Goal: Task Accomplishment & Management: Manage account settings

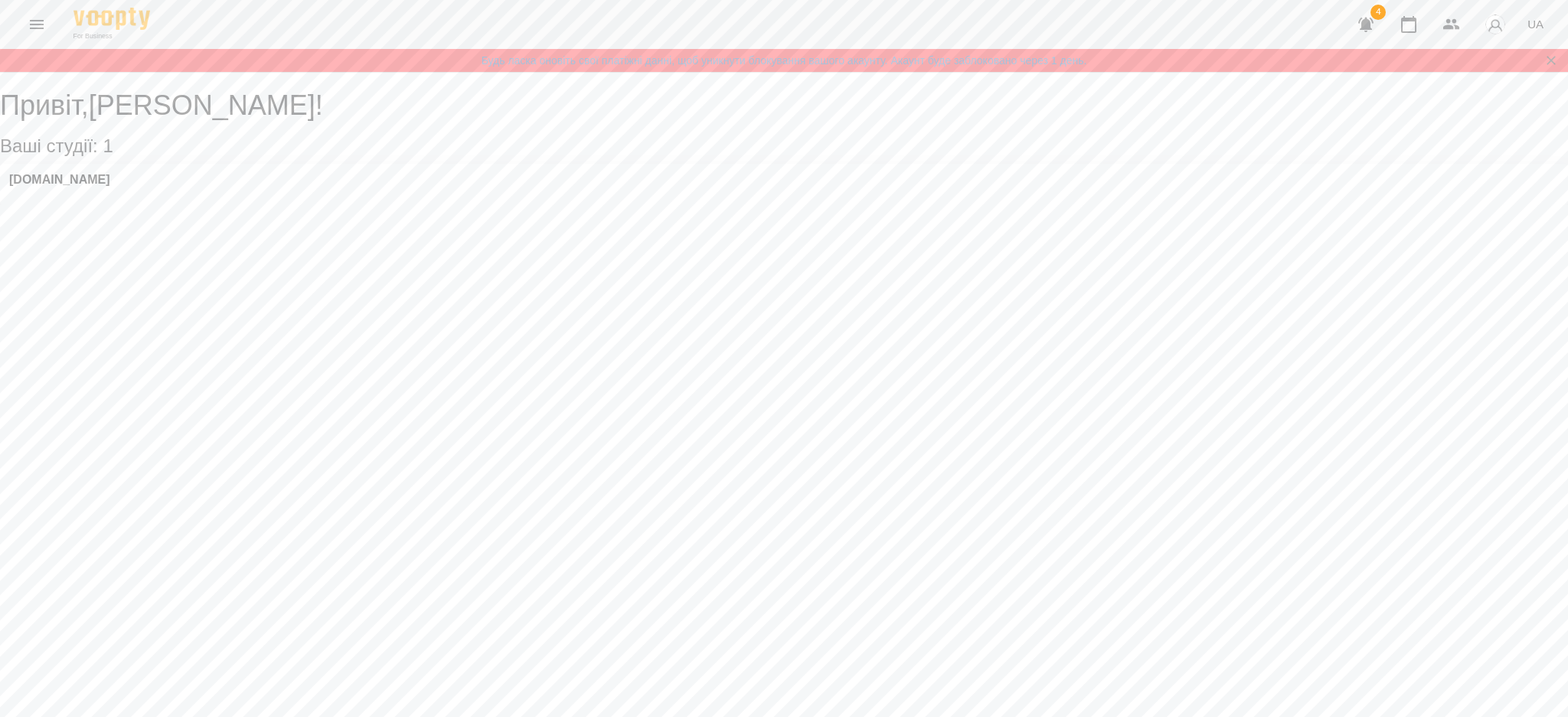
click at [33, 29] on icon "Menu" at bounding box center [37, 24] width 14 height 9
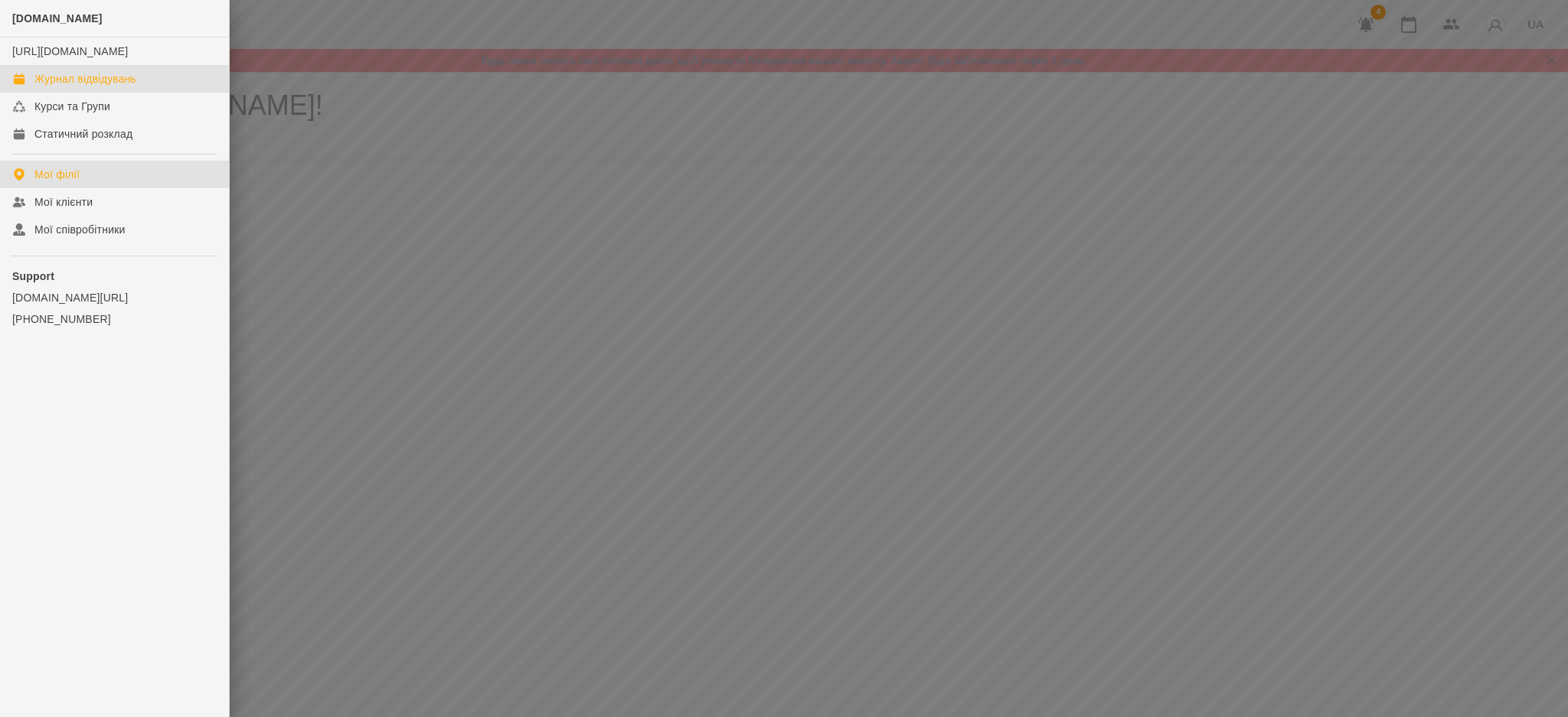
click at [70, 93] on link "Журнал відвідувань" at bounding box center [114, 79] width 229 height 28
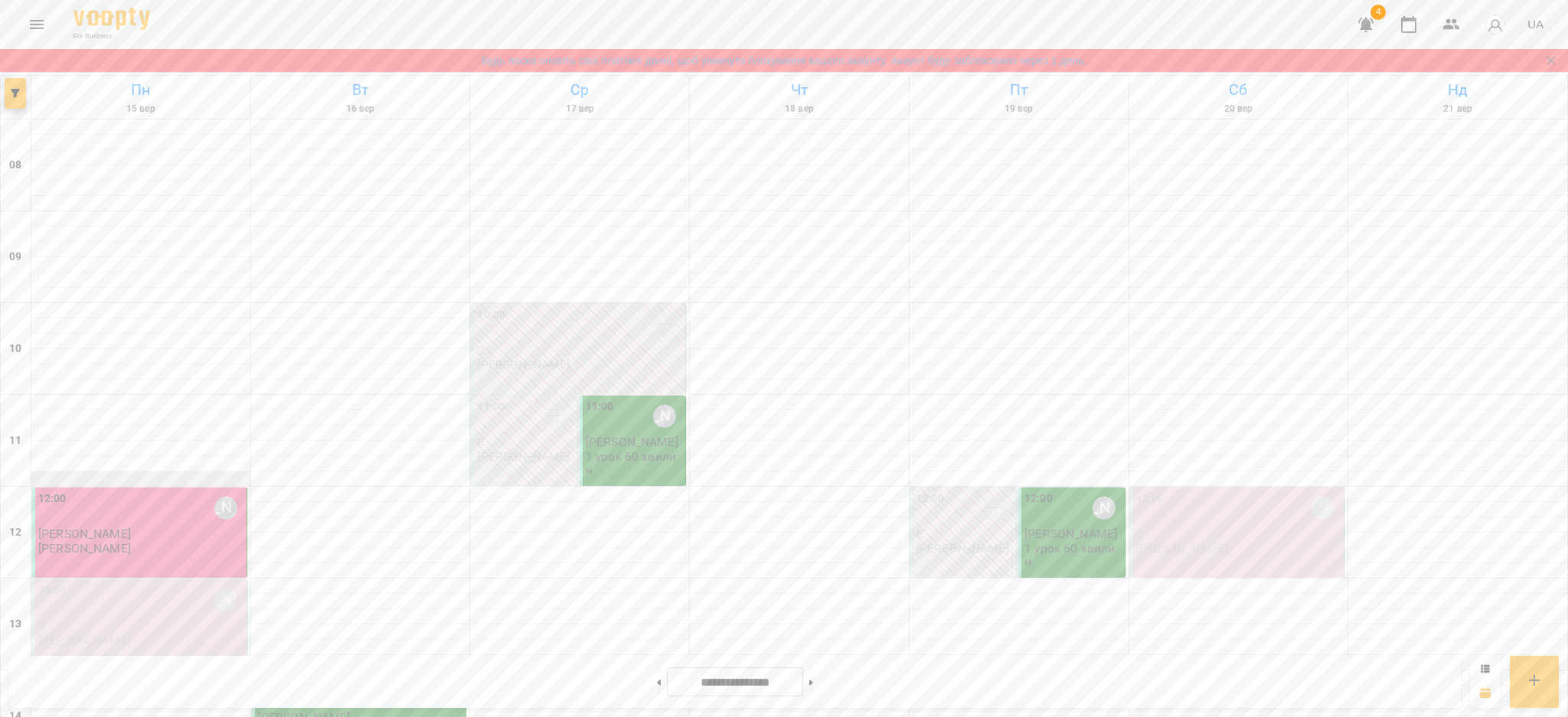
scroll to position [204, 0]
click at [813, 669] on button at bounding box center [811, 682] width 4 height 34
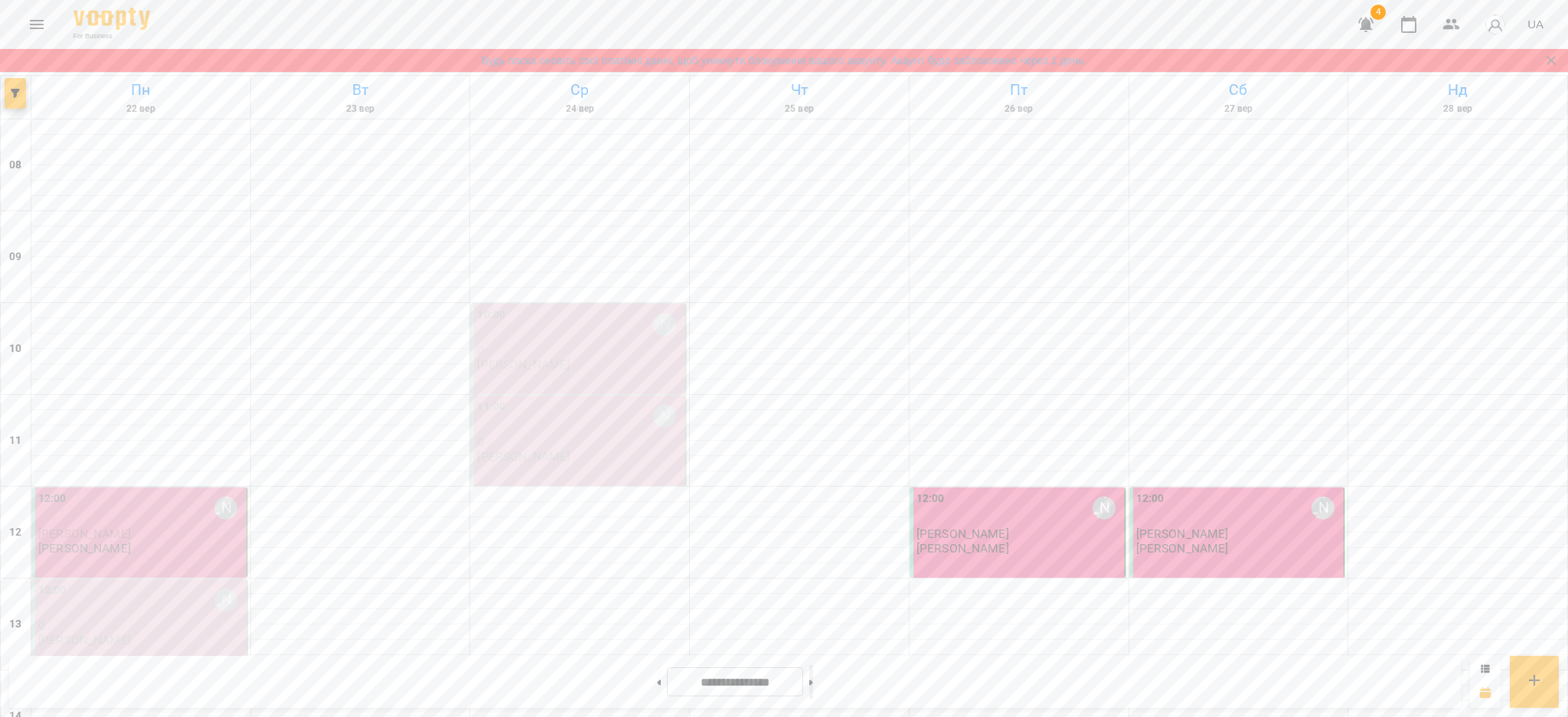
click at [813, 675] on button at bounding box center [811, 682] width 4 height 34
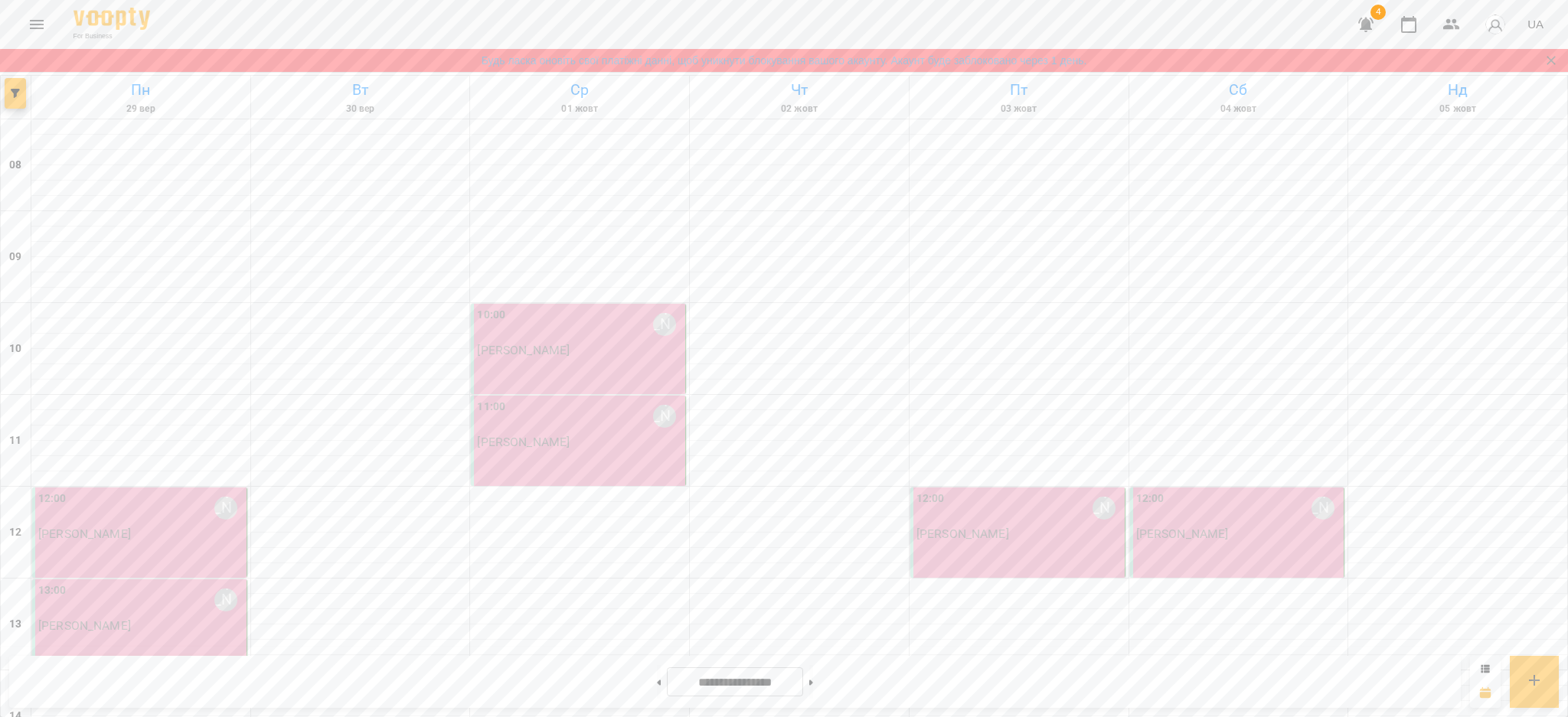
click at [633, 700] on div "**********" at bounding box center [735, 681] width 1452 height 52
click at [657, 683] on button at bounding box center [659, 682] width 4 height 34
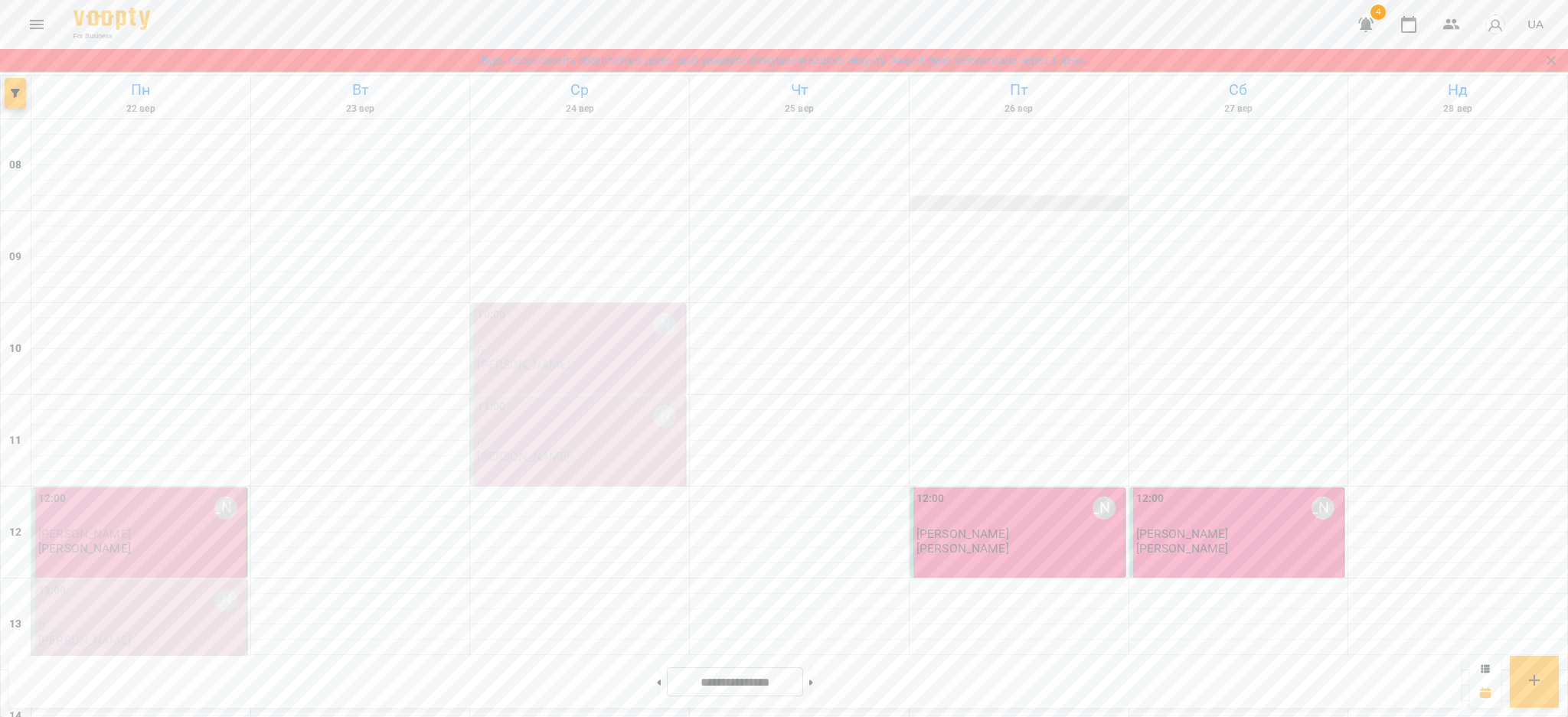
scroll to position [0, 0]
click at [1547, 66] on icon "Закрити сповіщення" at bounding box center [1551, 59] width 15 height 15
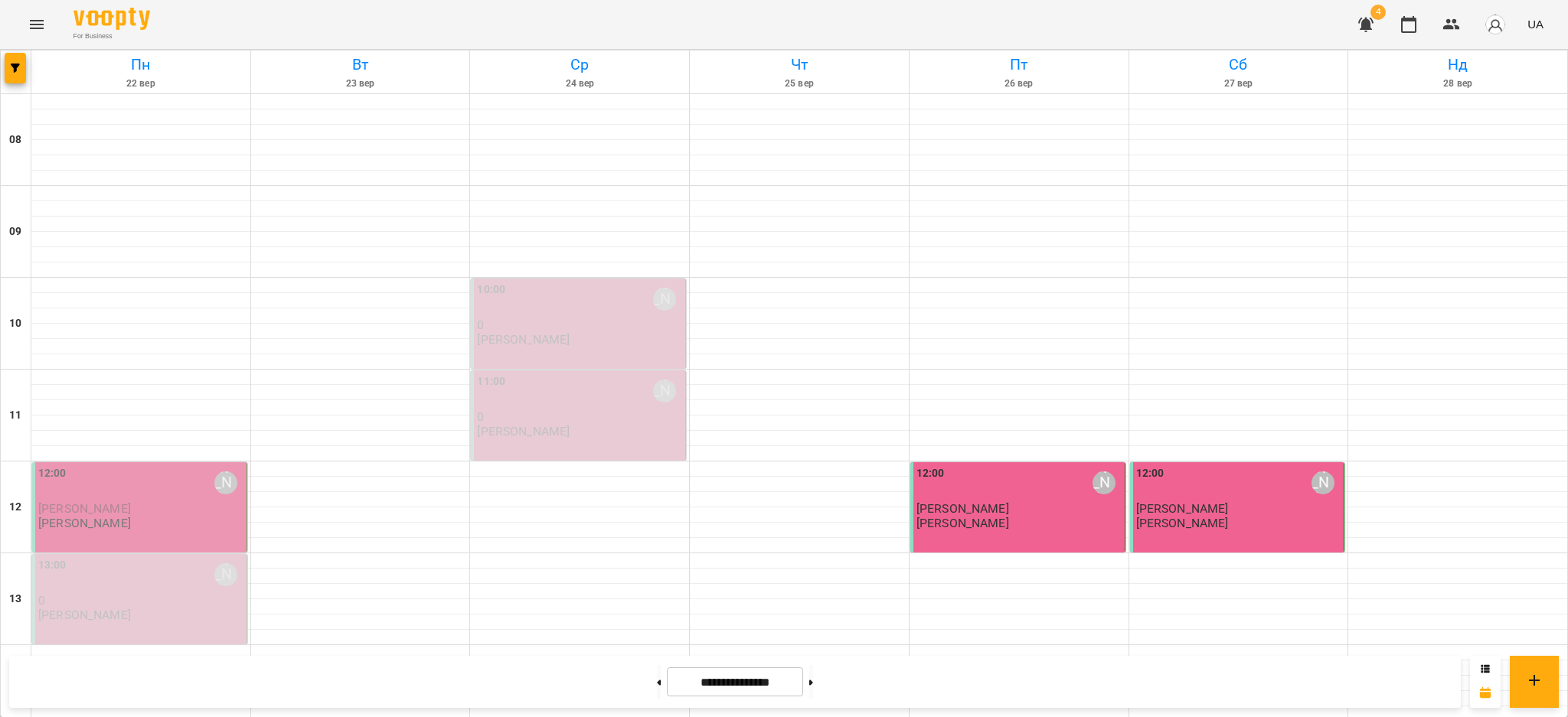
scroll to position [612, 0]
click at [657, 679] on button at bounding box center [659, 682] width 4 height 34
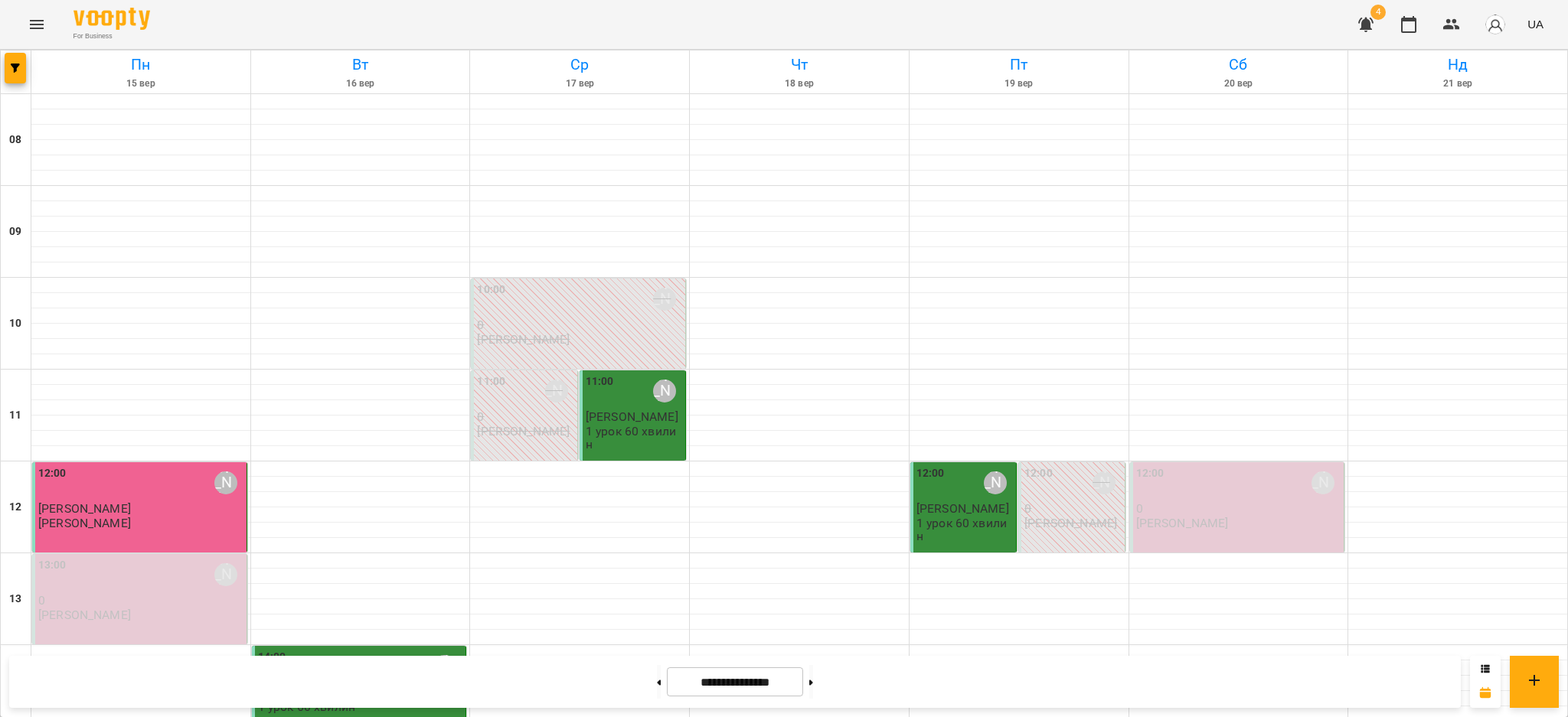
scroll to position [731, 0]
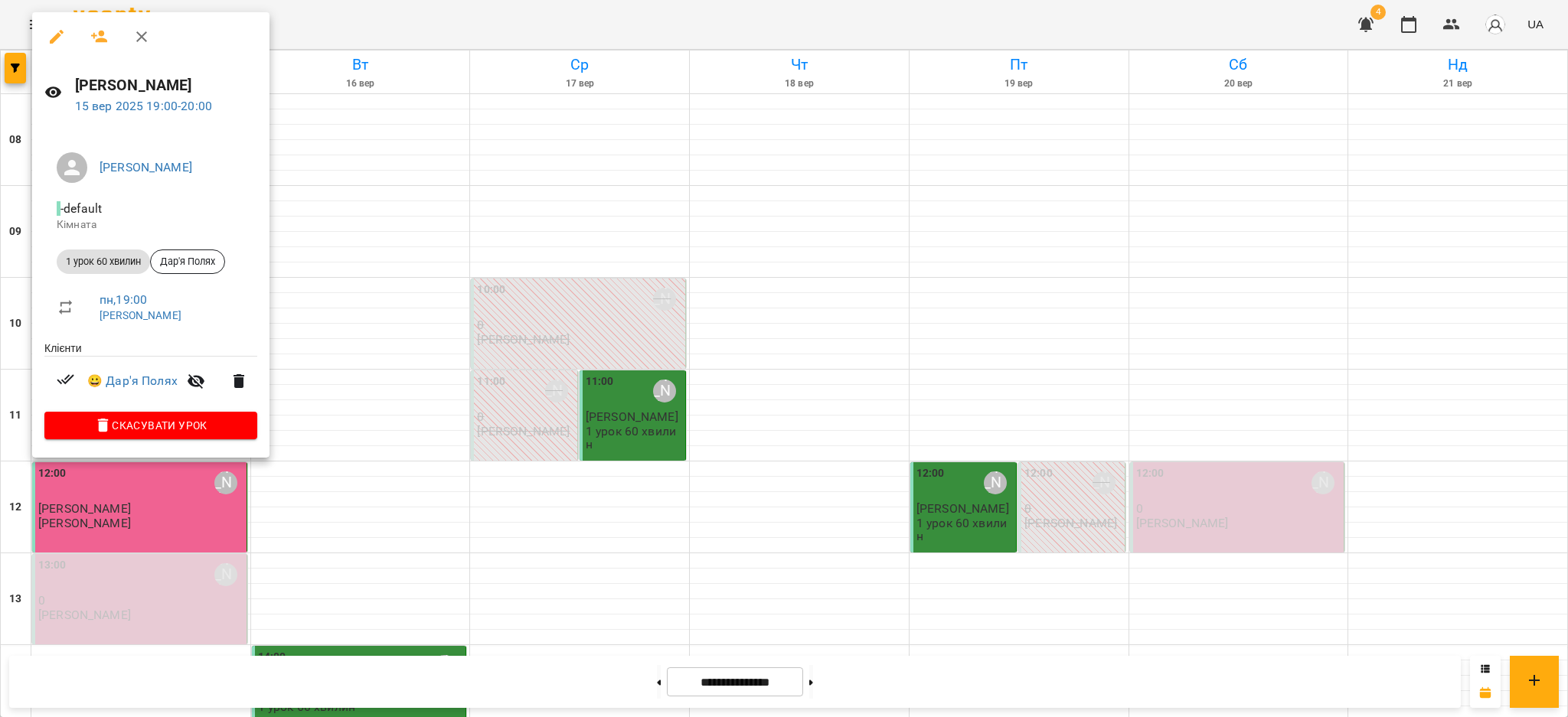
click at [500, 336] on div at bounding box center [784, 358] width 1568 height 717
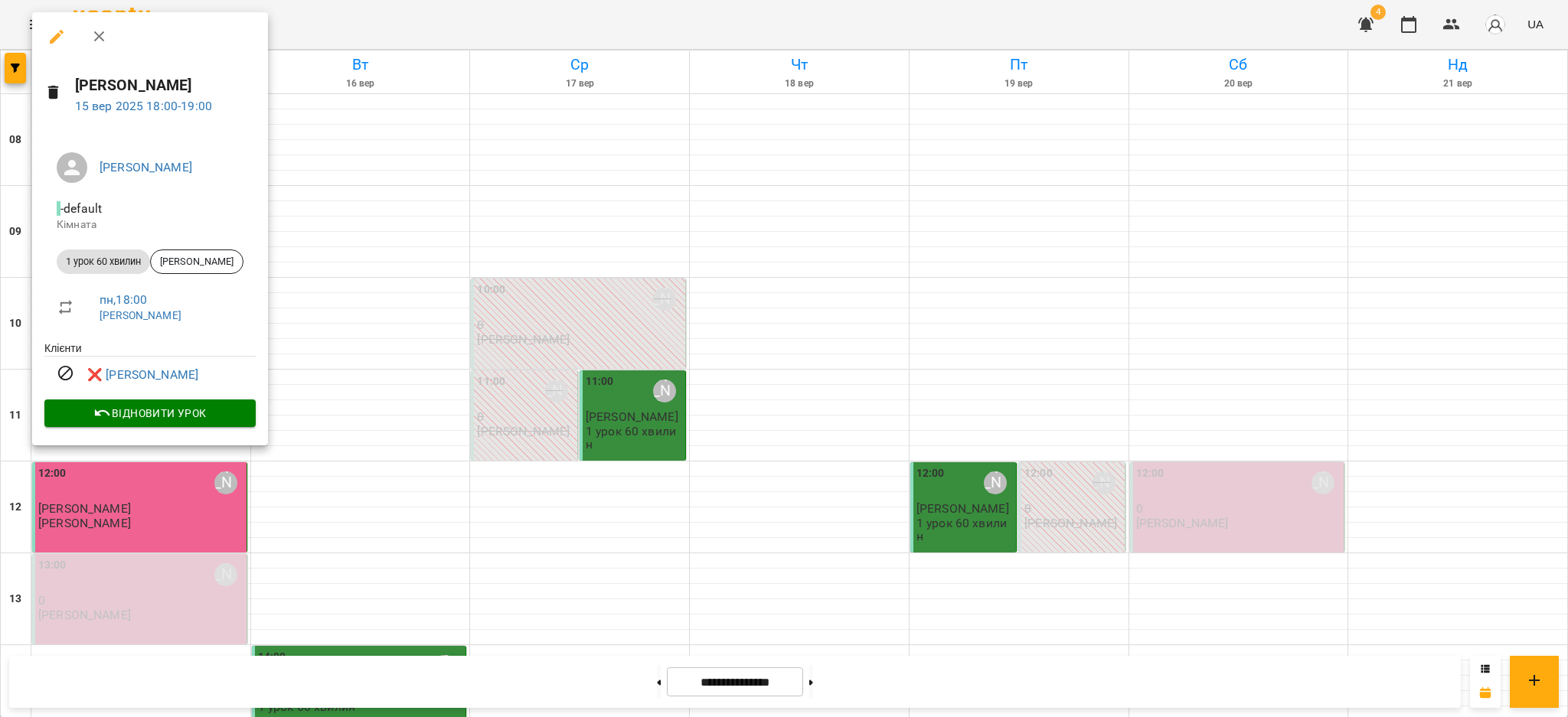
click at [96, 40] on icon "button" at bounding box center [98, 37] width 11 height 11
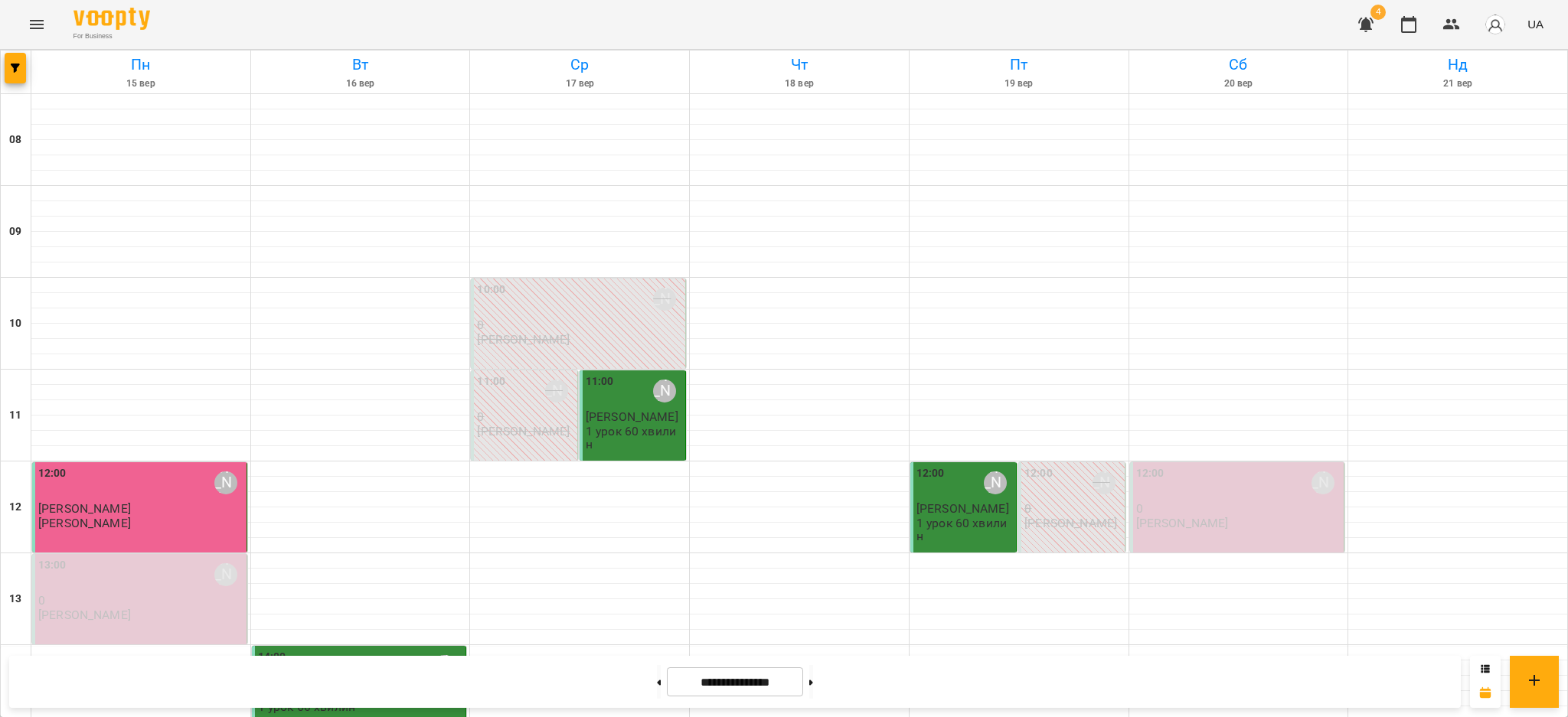
scroll to position [629, 0]
click at [813, 672] on button at bounding box center [811, 682] width 4 height 34
type input "**********"
